Goal: Find specific page/section: Find specific page/section

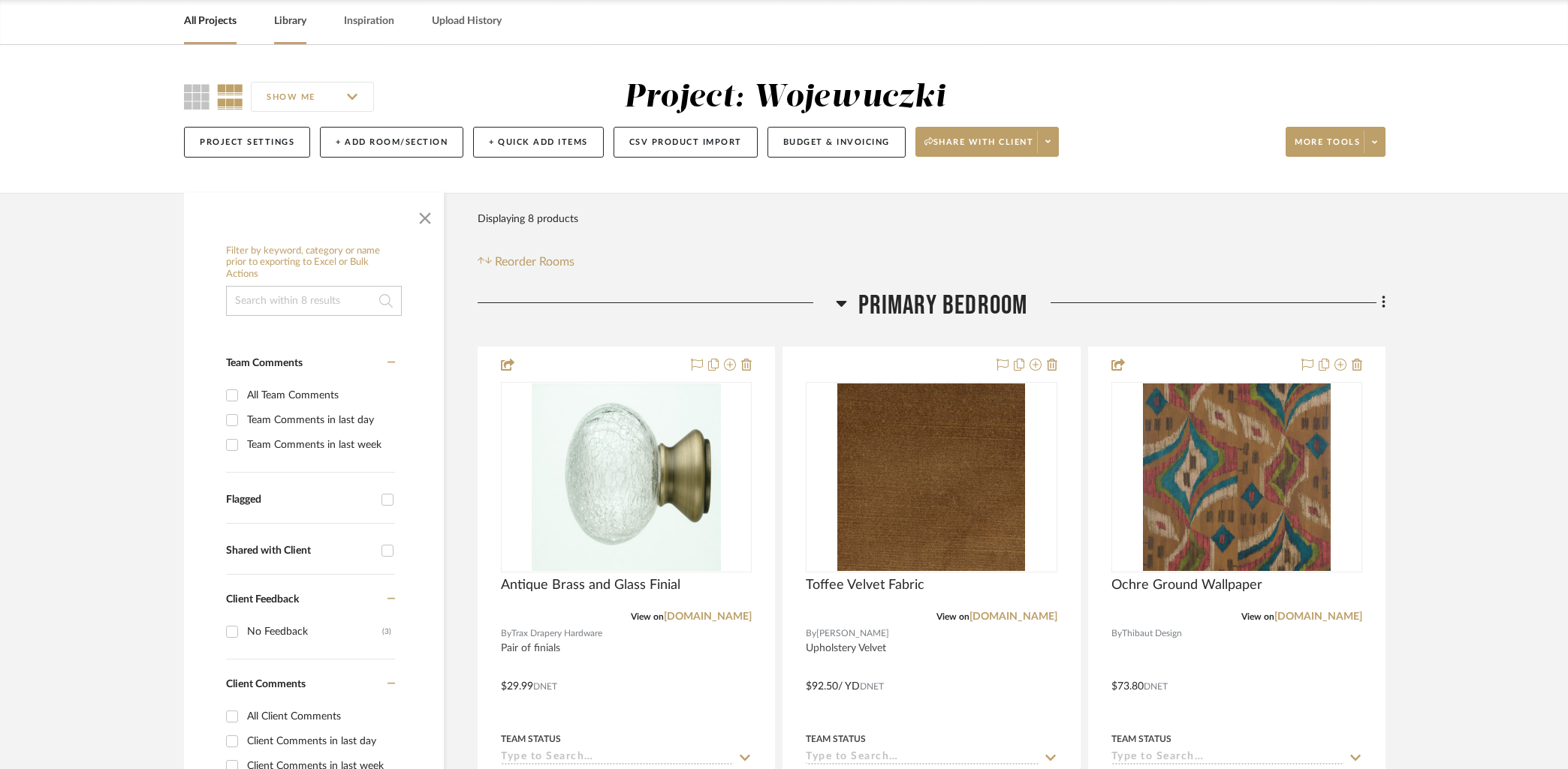
drag, startPoint x: 216, startPoint y: 22, endPoint x: 275, endPoint y: 40, distance: 61.7
click at [216, 22] on link "All Projects" at bounding box center [210, 22] width 52 height 20
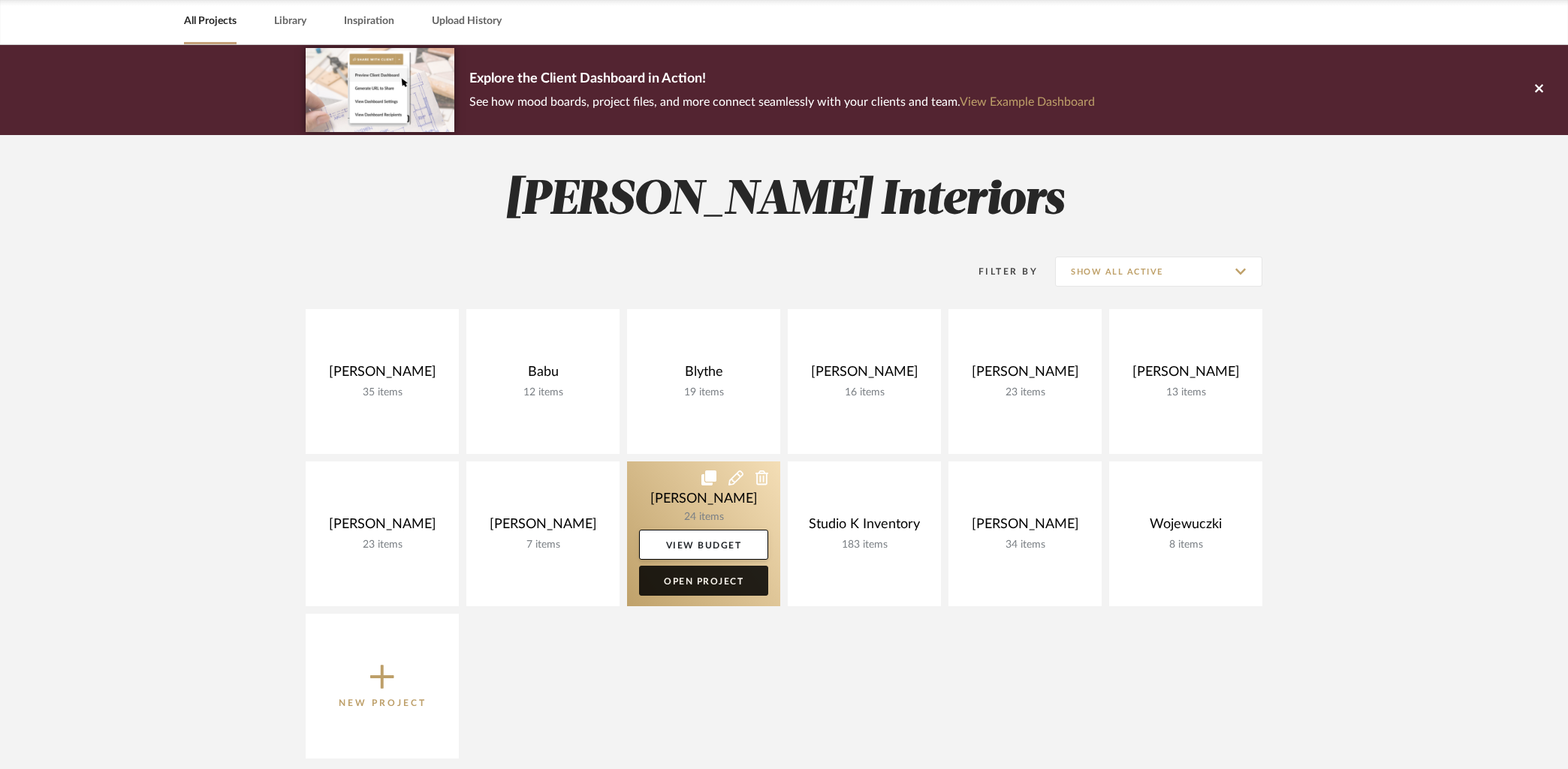
click at [705, 578] on link "Open Project" at bounding box center [704, 581] width 129 height 30
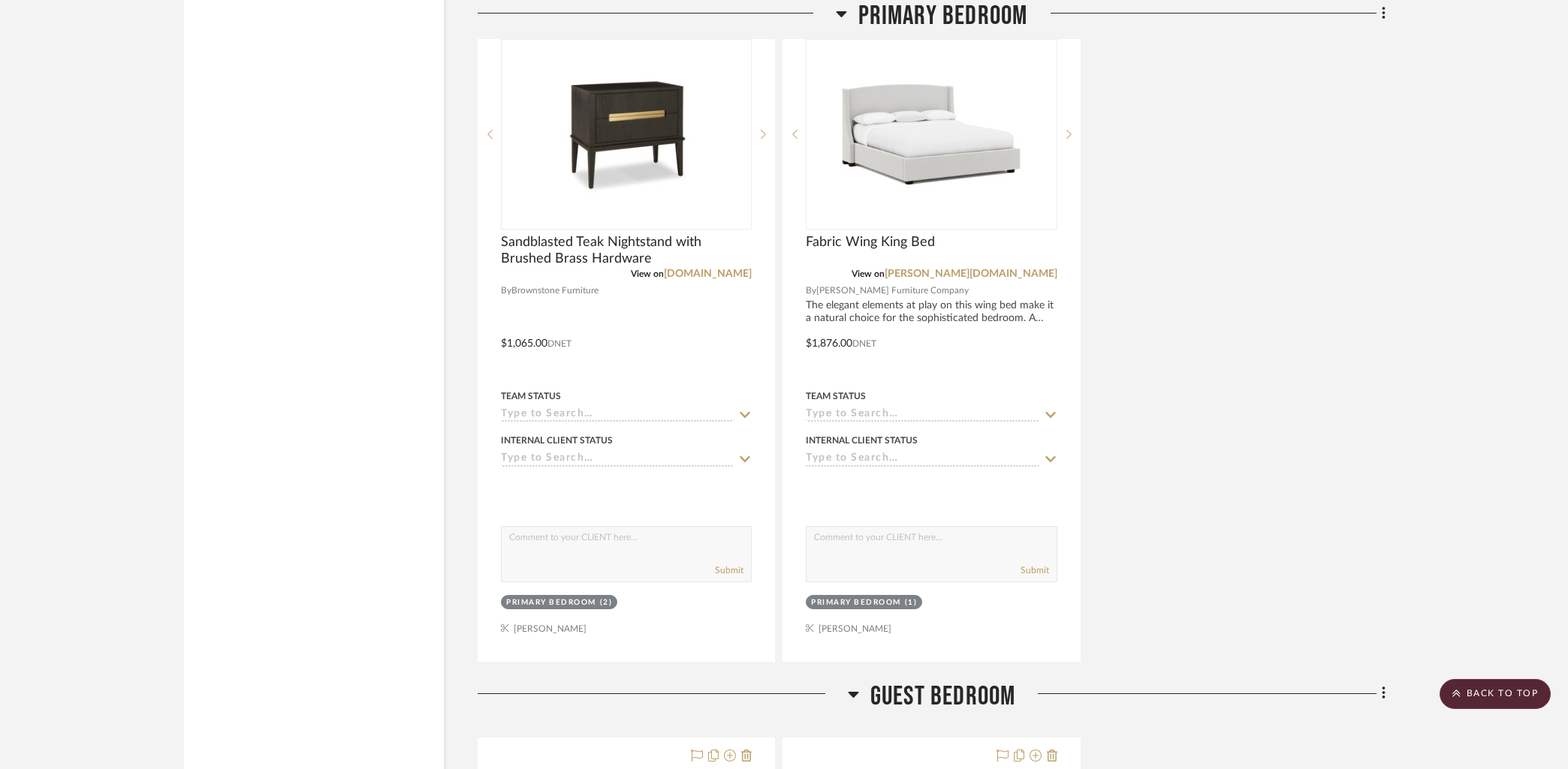
scroll to position [4623, 0]
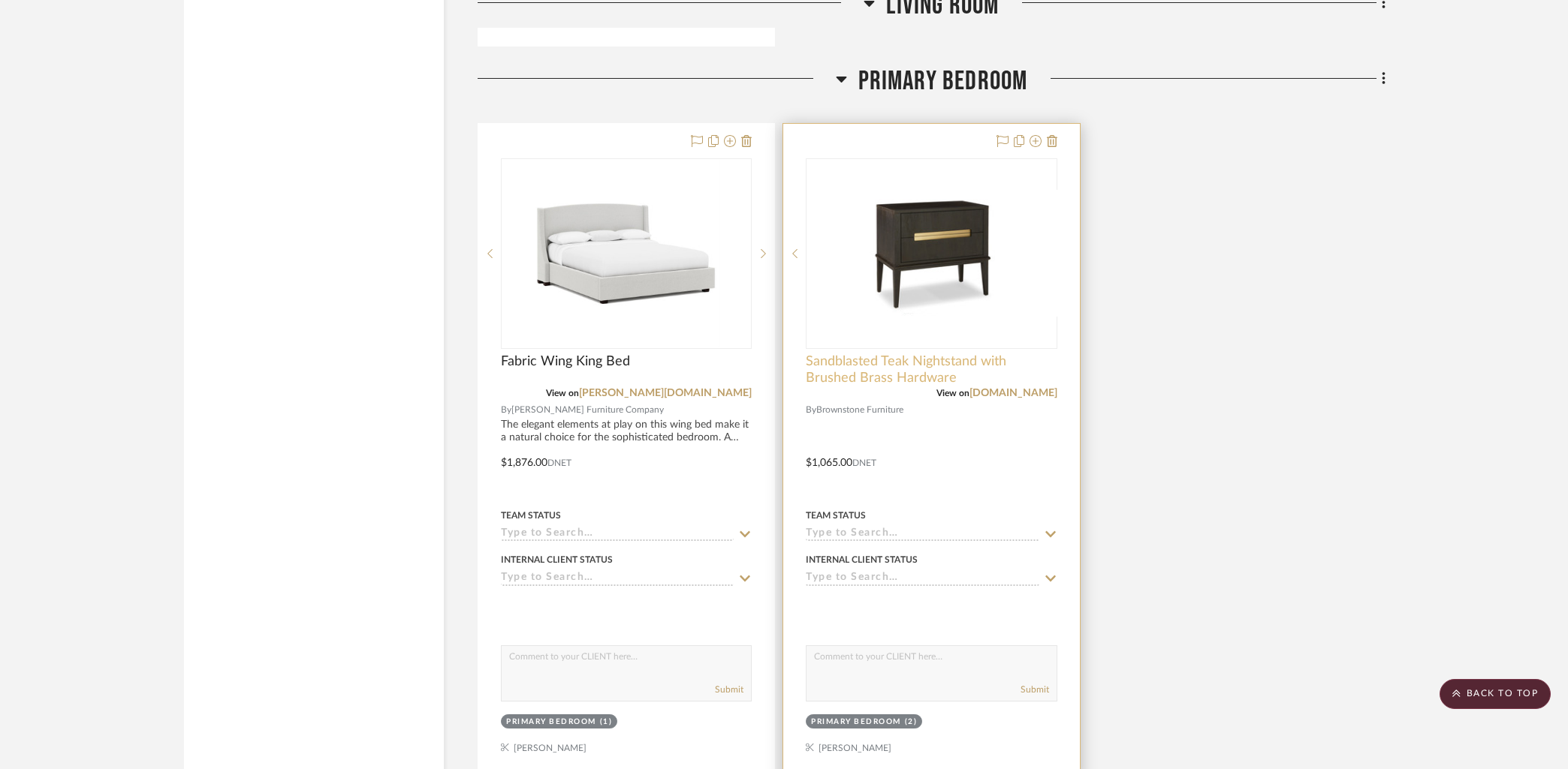
click at [920, 357] on span "Sandblasted Teak Nightstand with Brushed Brass Hardware" at bounding box center [931, 370] width 251 height 33
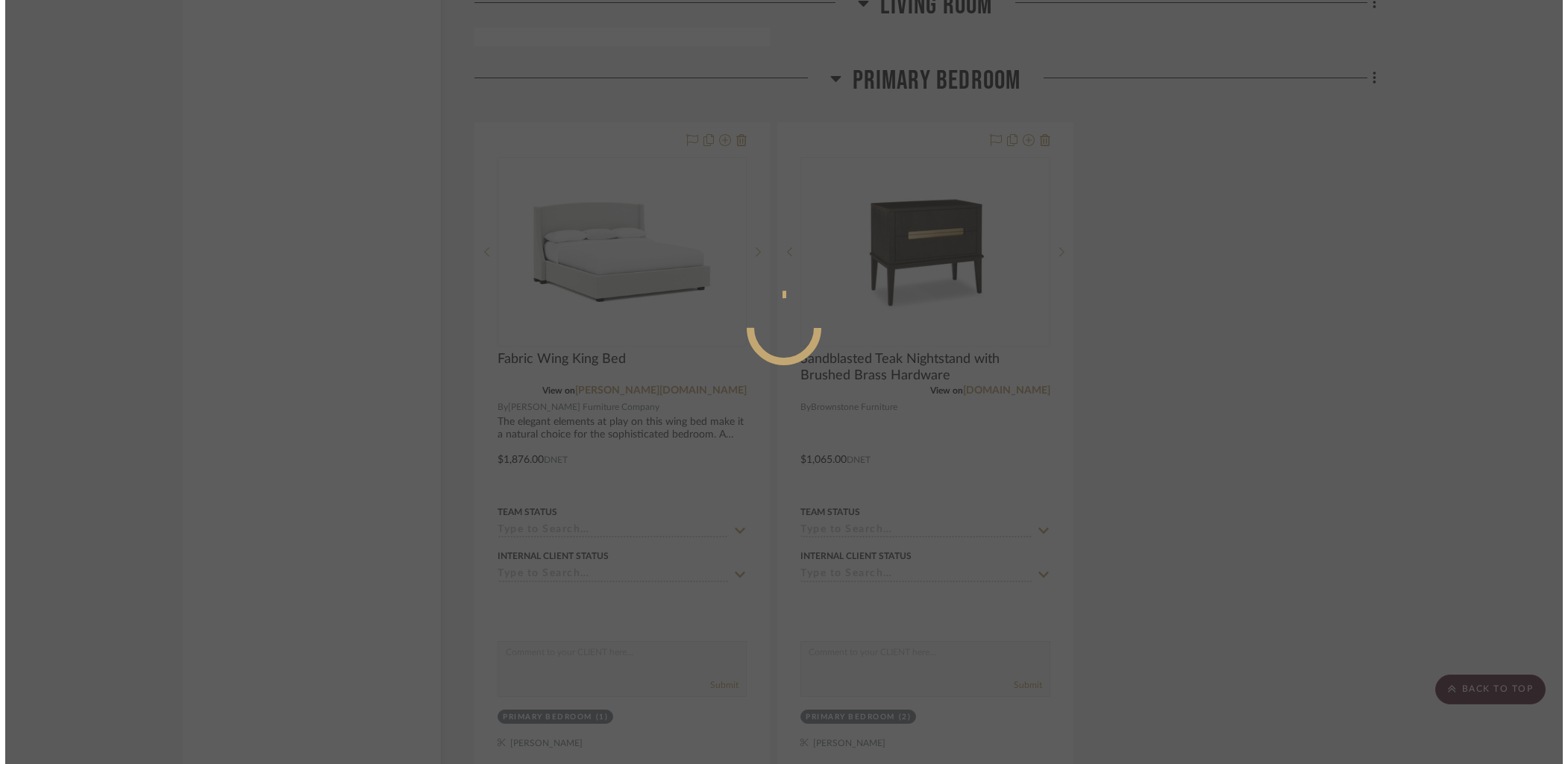
scroll to position [0, 0]
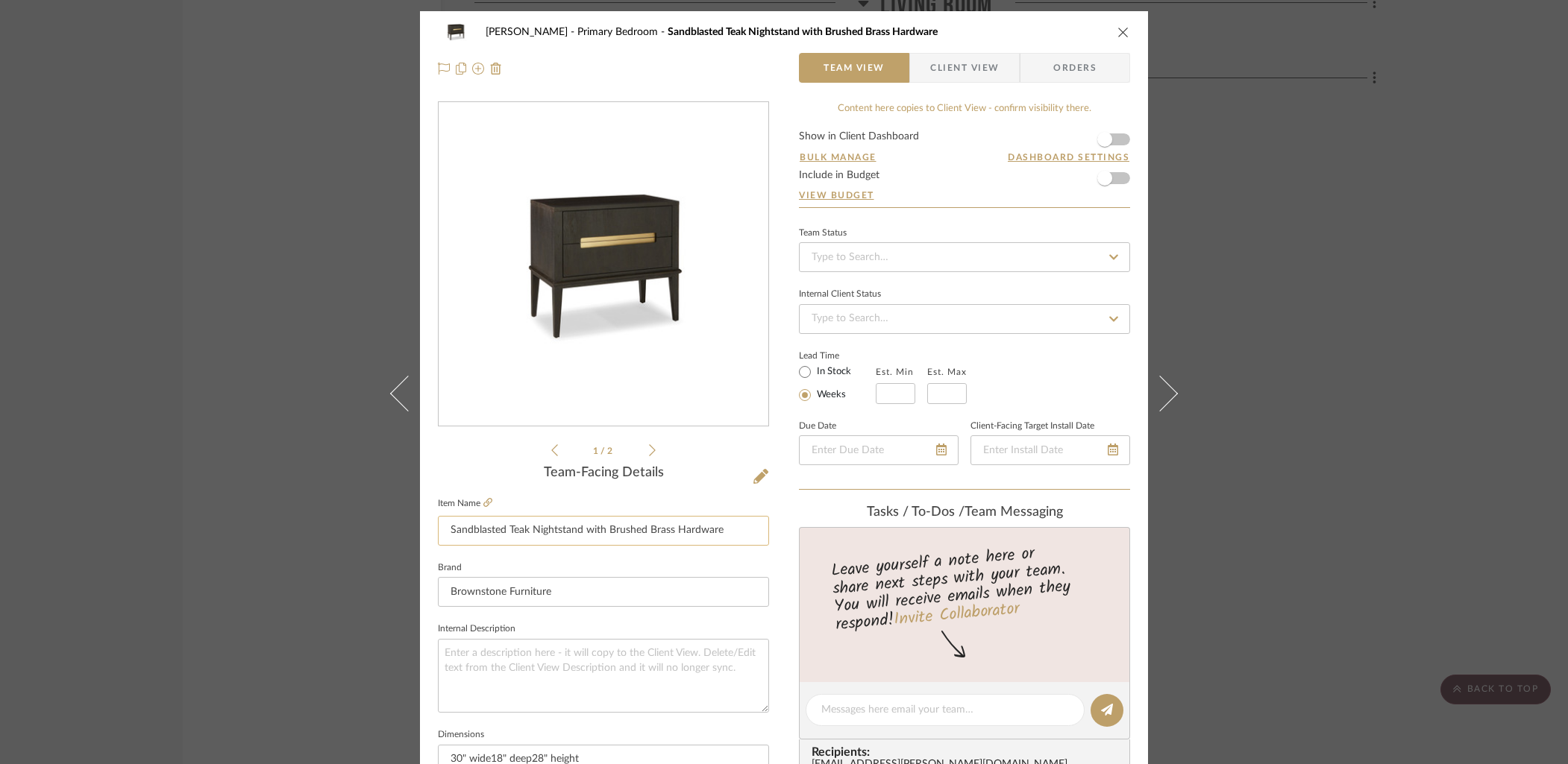
drag, startPoint x: 727, startPoint y: 533, endPoint x: 434, endPoint y: 524, distance: 293.1
click at [438, 525] on input "Sandblasted Teak Nightstand with Brushed Brass Hardware" at bounding box center [604, 531] width 331 height 30
